Goal: Information Seeking & Learning: Learn about a topic

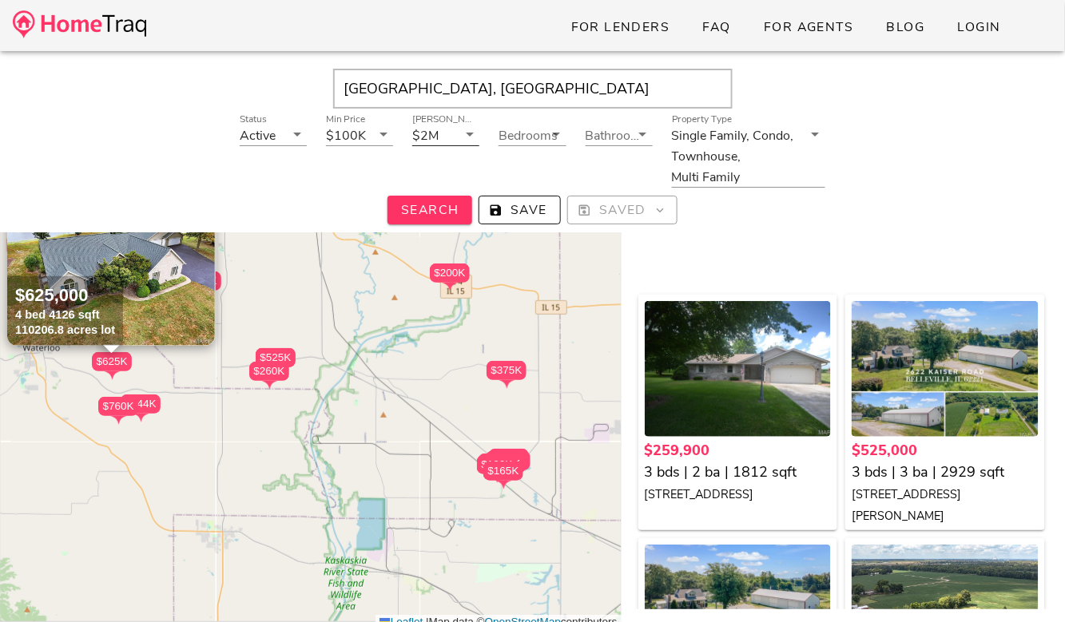
click at [466, 129] on icon at bounding box center [469, 134] width 19 height 19
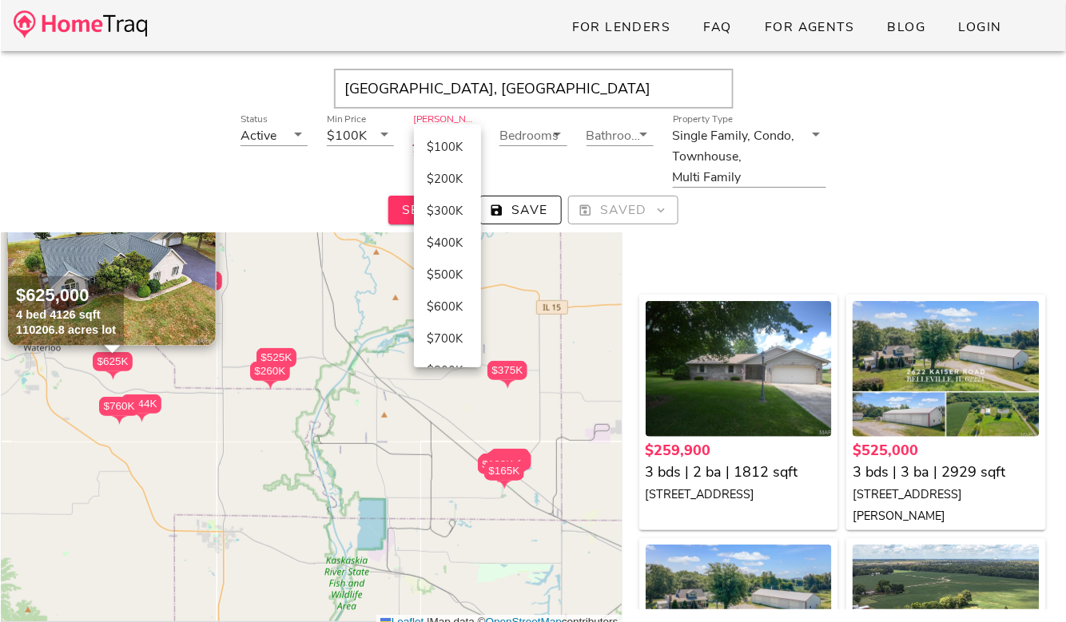
scroll to position [243, 0]
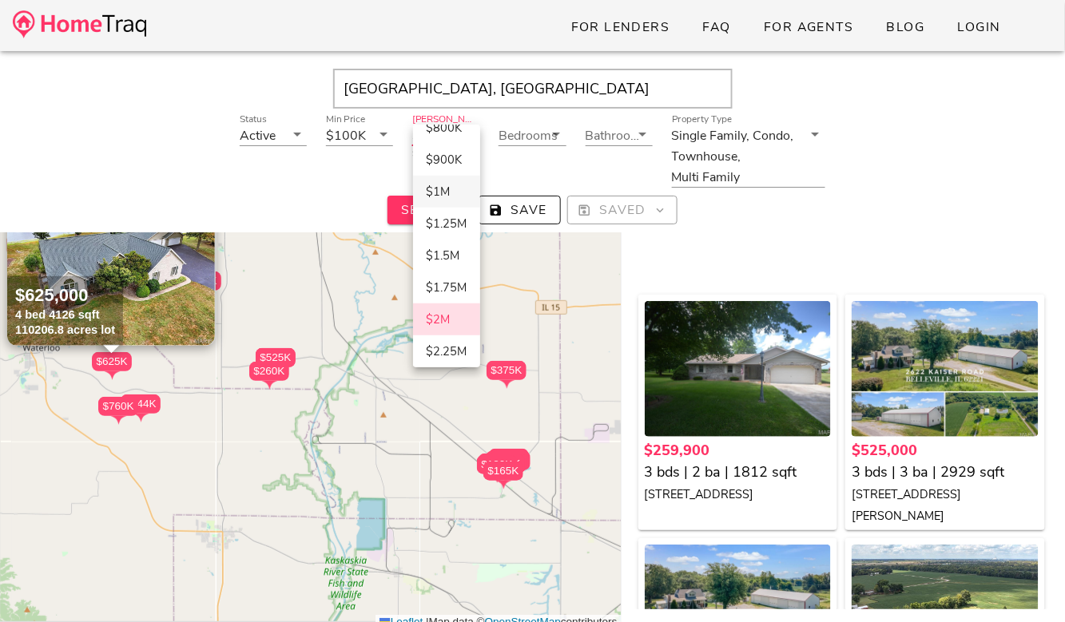
click at [449, 185] on div "$1M" at bounding box center [447, 192] width 42 height 14
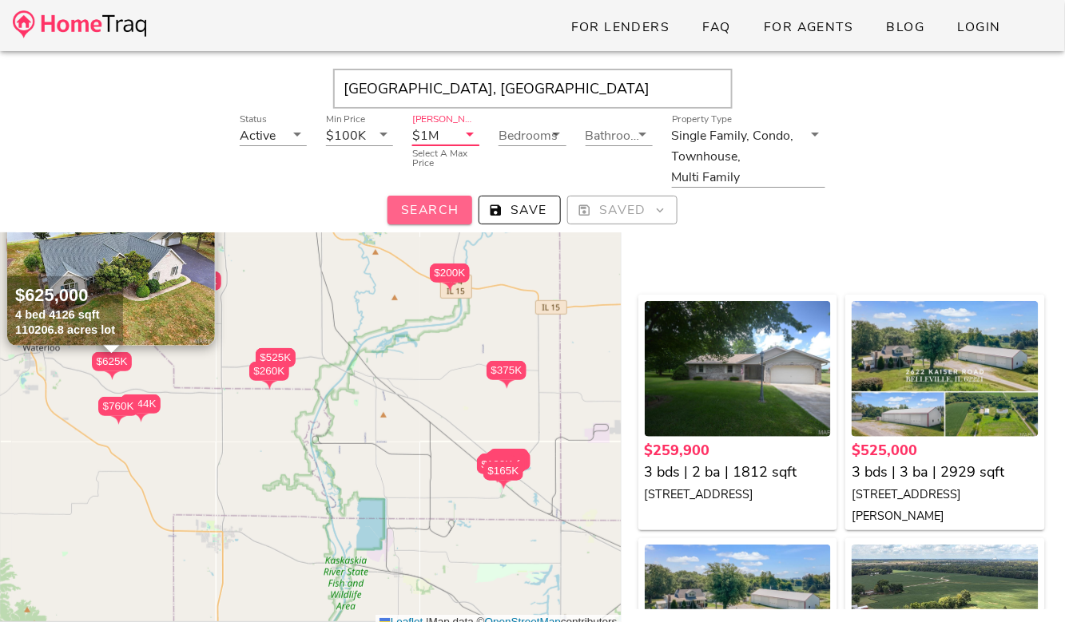
click at [445, 217] on span "Search" at bounding box center [429, 210] width 59 height 18
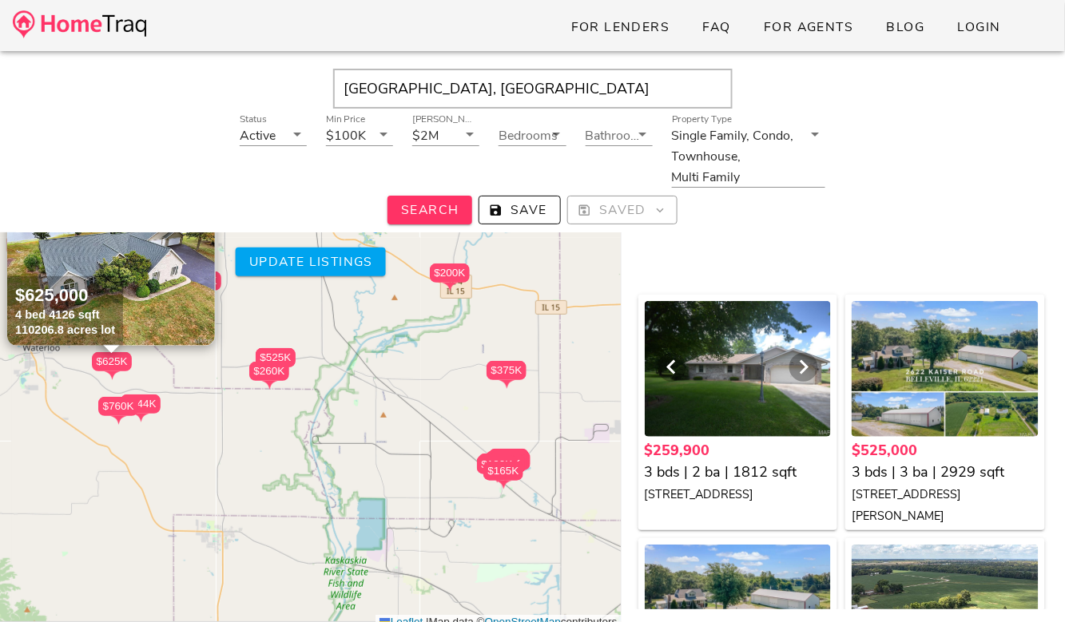
click at [785, 338] on div at bounding box center [738, 369] width 187 height 136
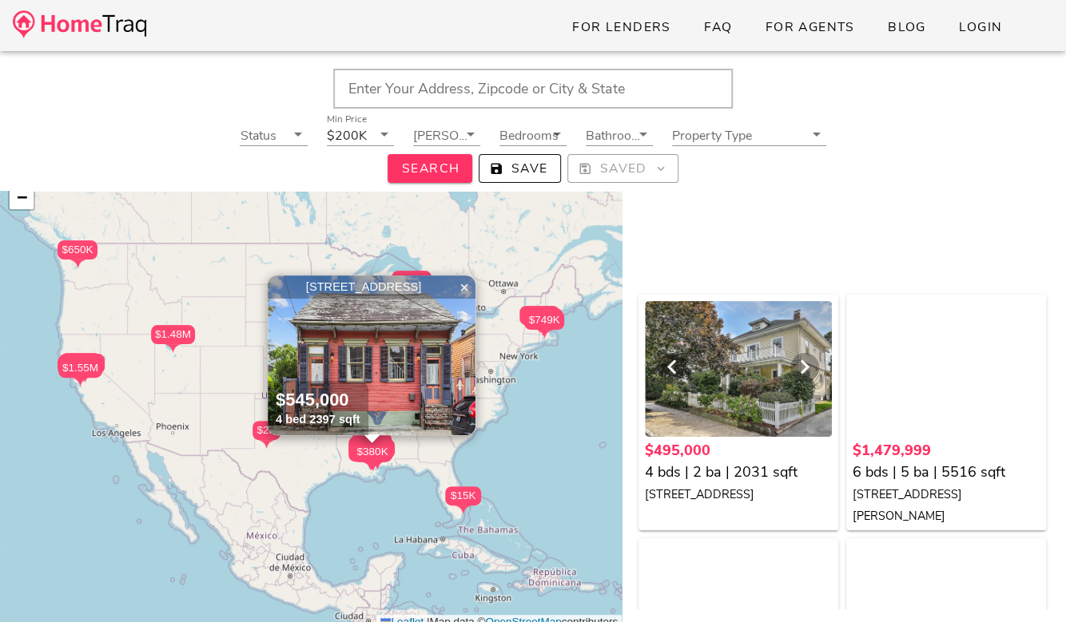
click at [755, 348] on div at bounding box center [738, 369] width 187 height 136
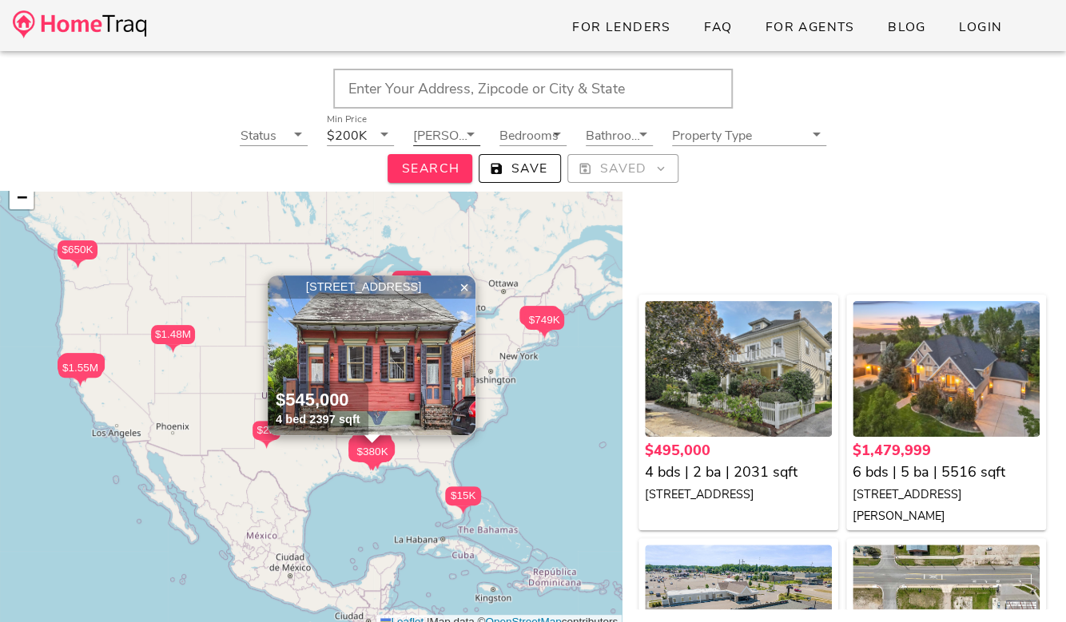
click at [442, 137] on input "[PERSON_NAME]" at bounding box center [435, 135] width 45 height 21
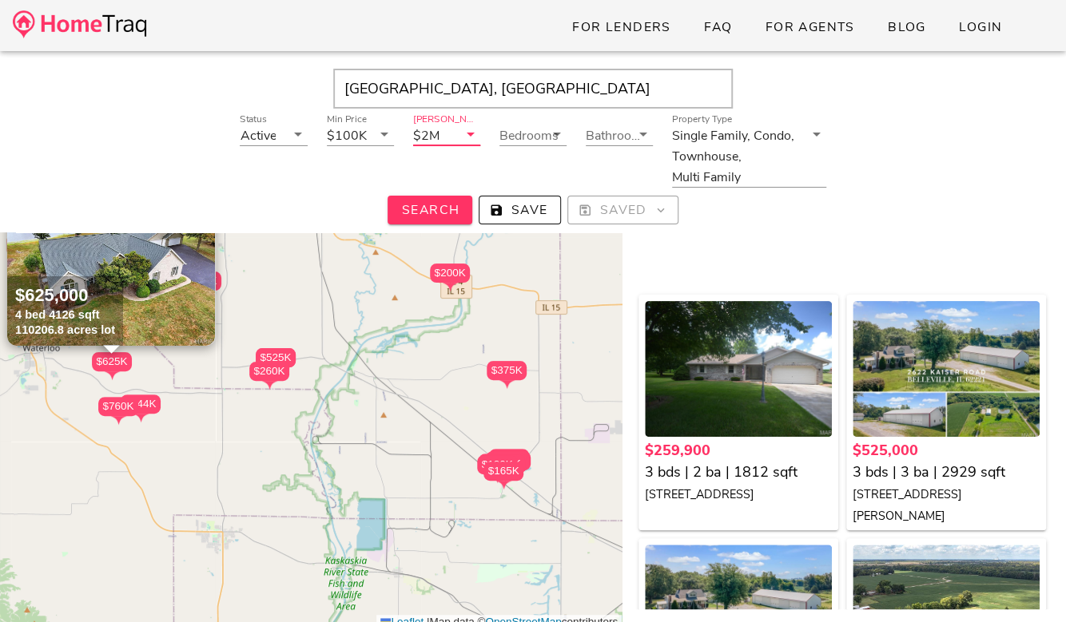
click at [451, 135] on input "[PERSON_NAME]" at bounding box center [449, 135] width 15 height 21
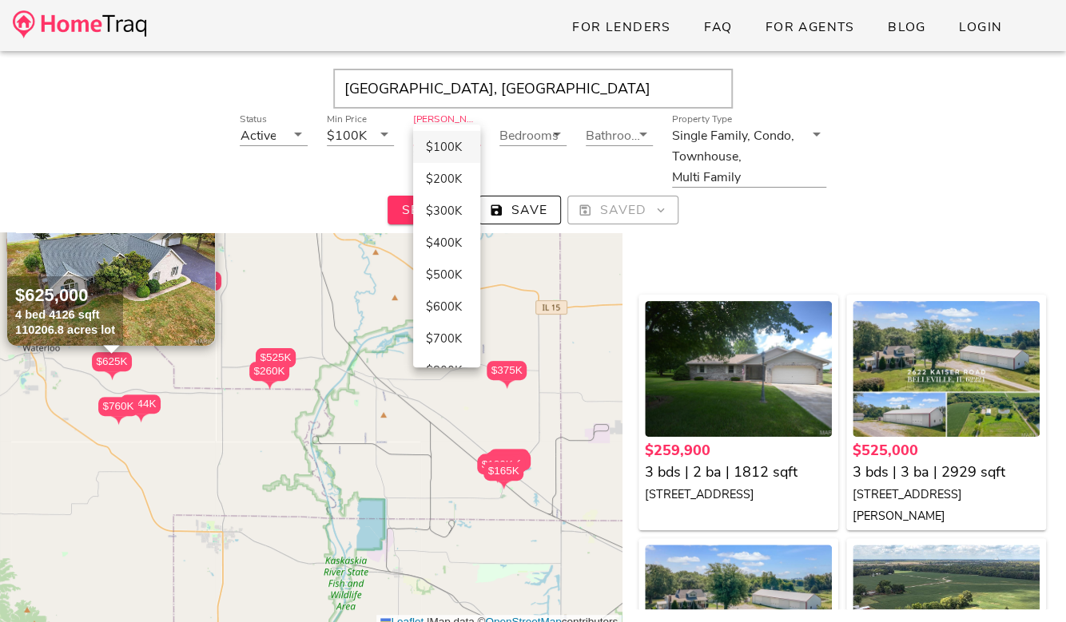
click at [446, 149] on div "$100K" at bounding box center [447, 147] width 42 height 14
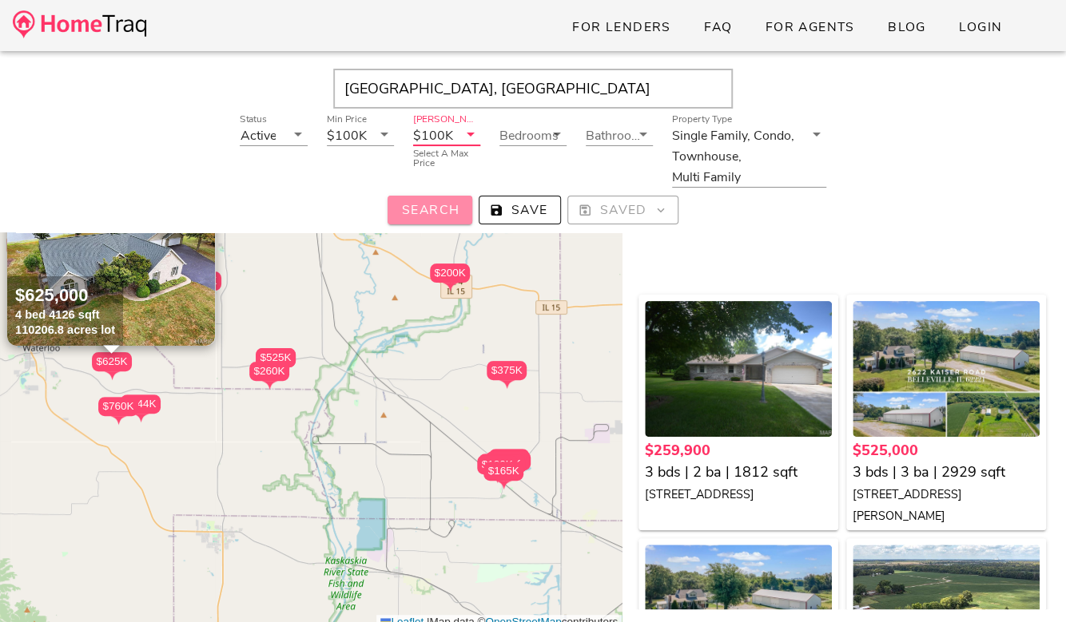
click at [428, 204] on span "Search" at bounding box center [429, 210] width 59 height 18
